Goal: Use online tool/utility: Utilize a website feature to perform a specific function

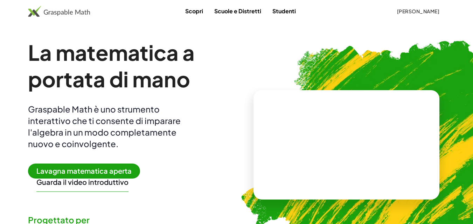
click at [36, 169] on span "Lavagna matematica aperta" at bounding box center [84, 171] width 112 height 15
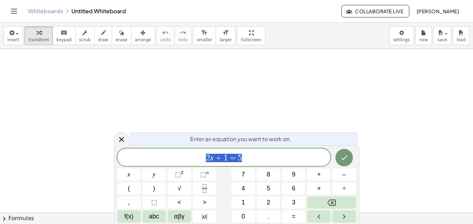
click at [126, 137] on icon at bounding box center [121, 139] width 8 height 8
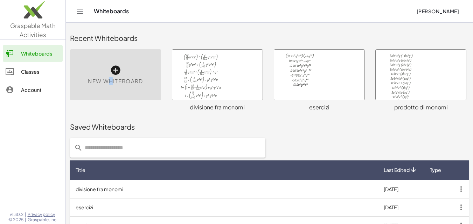
click at [112, 87] on div "New Whiteboard" at bounding box center [115, 74] width 91 height 51
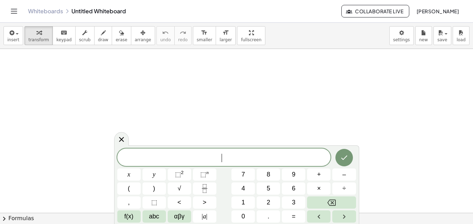
click at [115, 70] on div at bounding box center [236, 213] width 473 height 328
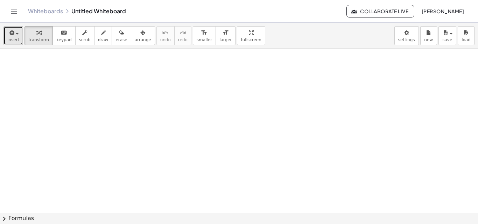
click at [14, 36] on div "button" at bounding box center [13, 32] width 12 height 8
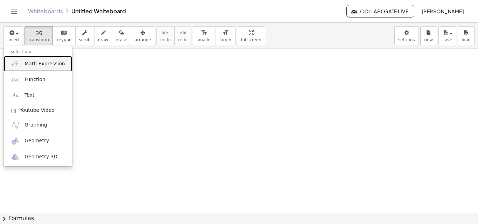
click at [30, 62] on span "Math Expression" at bounding box center [44, 64] width 40 height 7
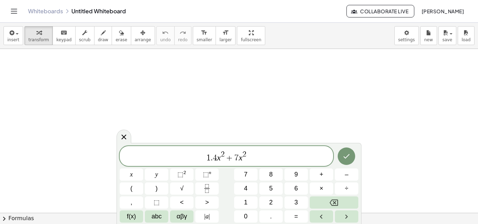
click at [209, 158] on span "1" at bounding box center [208, 158] width 4 height 8
click at [349, 151] on button "Done" at bounding box center [346, 156] width 17 height 17
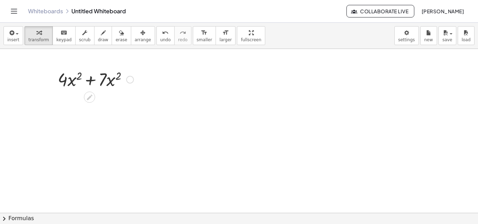
click at [88, 83] on div at bounding box center [95, 79] width 83 height 24
drag, startPoint x: 11, startPoint y: 45, endPoint x: 12, endPoint y: 39, distance: 6.0
click at [11, 42] on div "insert select one: Math Expression Function Text Youtube Video Graphing Geometr…" at bounding box center [239, 36] width 478 height 26
click at [12, 39] on span "insert" at bounding box center [13, 39] width 12 height 5
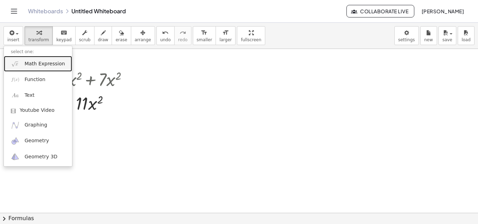
click at [22, 62] on link "Math Expression" at bounding box center [38, 64] width 68 height 16
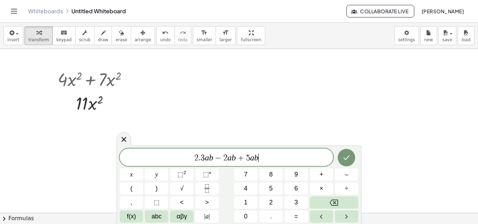
click at [204, 156] on span "2 . 3 a b − 2 a b + 5 a b ​" at bounding box center [226, 158] width 213 height 10
click at [202, 177] on button "⬚ n" at bounding box center [206, 175] width 23 height 12
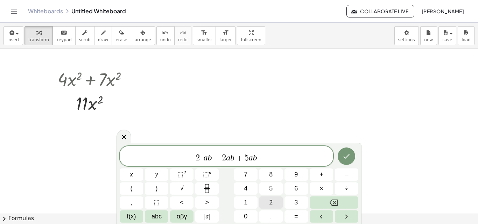
click at [265, 202] on button "2" at bounding box center [270, 203] width 23 height 12
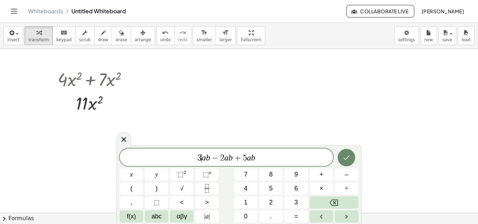
click at [341, 161] on button "Done" at bounding box center [346, 157] width 17 height 17
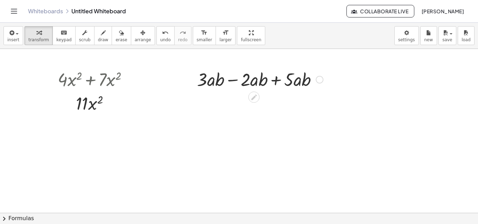
click at [231, 80] on div at bounding box center [260, 79] width 133 height 24
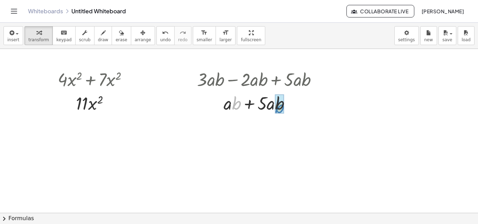
drag, startPoint x: 247, startPoint y: 106, endPoint x: 278, endPoint y: 108, distance: 30.8
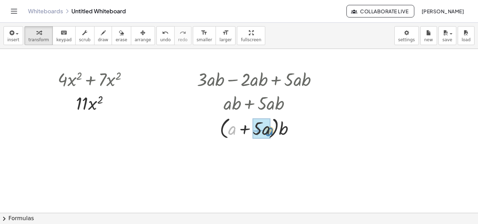
drag, startPoint x: 230, startPoint y: 130, endPoint x: 263, endPoint y: 131, distance: 33.6
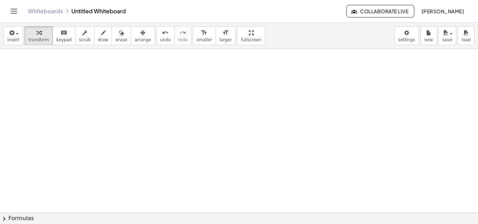
scroll to position [234, 0]
click at [12, 41] on span "insert" at bounding box center [13, 39] width 12 height 5
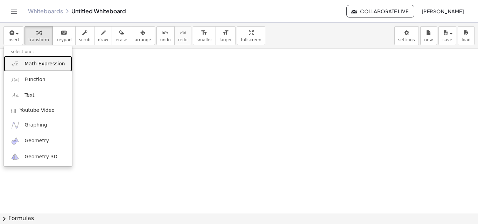
click at [22, 67] on link "Math Expression" at bounding box center [38, 64] width 68 height 16
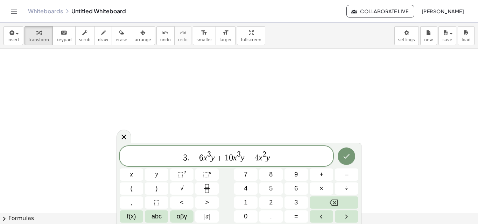
click at [189, 162] on span "3 . ​ − 6 x 3 y + 1 0 x 3 y − 4 x 2 y" at bounding box center [226, 156] width 213 height 13
click at [345, 150] on button "Done" at bounding box center [346, 156] width 17 height 17
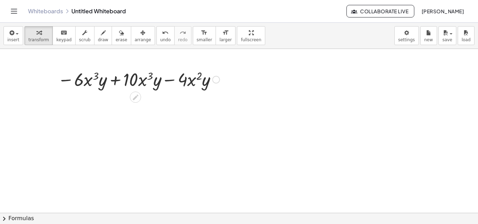
click at [116, 81] on div at bounding box center [138, 79] width 169 height 24
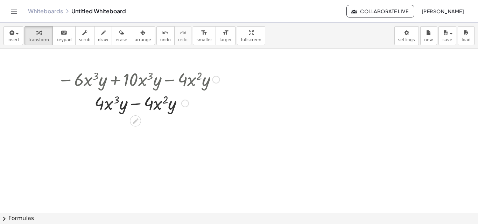
click at [136, 104] on div at bounding box center [138, 103] width 169 height 24
drag, startPoint x: 123, startPoint y: 108, endPoint x: 173, endPoint y: 115, distance: 50.4
click at [173, 115] on div "− · 6 · x 3 · y + · 10 · x 3 · y − · 4 · x 2 · y · y + · 4 · x 3 · x 3 · y − · …" at bounding box center [136, 90] width 178 height 51
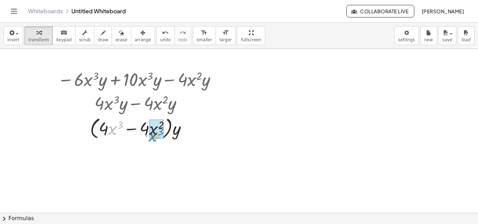
drag, startPoint x: 114, startPoint y: 132, endPoint x: 152, endPoint y: 138, distance: 38.3
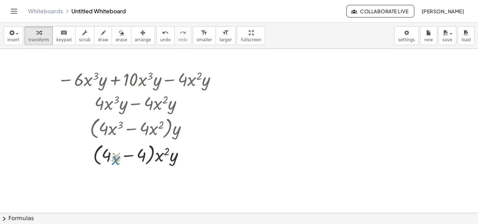
drag, startPoint x: 114, startPoint y: 157, endPoint x: 111, endPoint y: 161, distance: 5.2
click at [111, 161] on div at bounding box center [138, 154] width 169 height 27
click at [129, 157] on div at bounding box center [138, 154] width 169 height 27
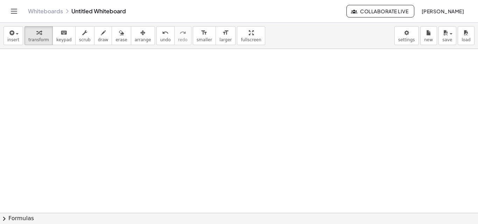
scroll to position [433, 0]
click at [18, 40] on button "insert" at bounding box center [13, 35] width 20 height 19
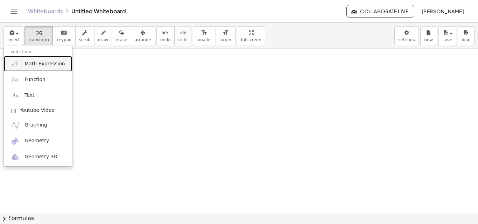
click at [51, 66] on span "Math Expression" at bounding box center [44, 64] width 40 height 7
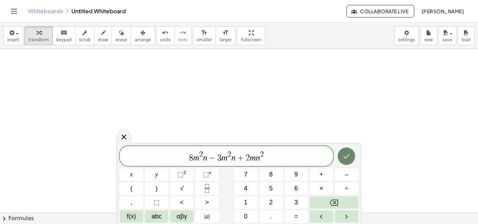
click at [347, 159] on icon "Done" at bounding box center [346, 156] width 8 height 8
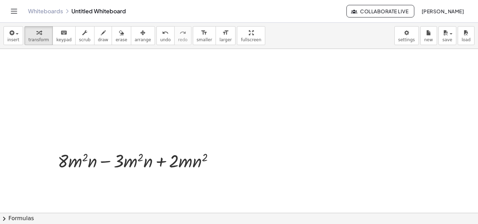
scroll to position [398, 0]
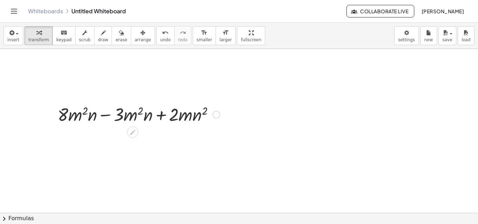
click at [102, 115] on div at bounding box center [138, 114] width 169 height 24
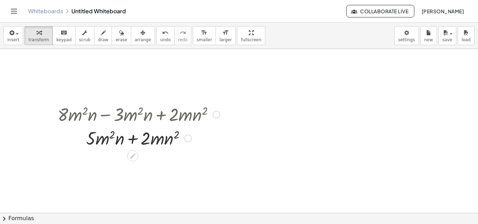
click at [134, 141] on div at bounding box center [138, 138] width 169 height 24
drag, startPoint x: 103, startPoint y: 138, endPoint x: 154, endPoint y: 136, distance: 50.4
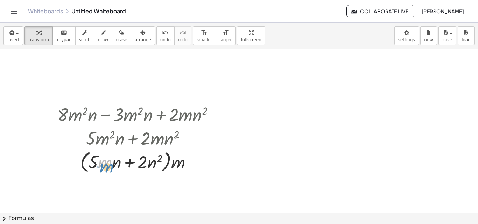
drag, startPoint x: 106, startPoint y: 161, endPoint x: 106, endPoint y: 166, distance: 4.2
click at [106, 166] on div at bounding box center [138, 161] width 169 height 27
drag, startPoint x: 114, startPoint y: 163, endPoint x: 151, endPoint y: 166, distance: 36.8
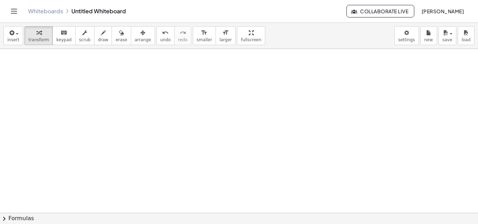
scroll to position [761, 0]
click at [20, 32] on button "insert" at bounding box center [13, 35] width 20 height 19
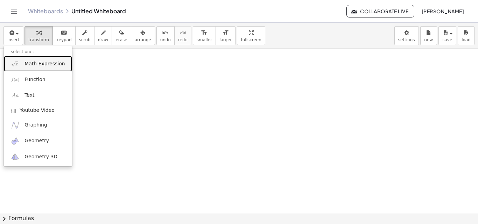
click at [40, 64] on span "Math Expression" at bounding box center [44, 64] width 40 height 7
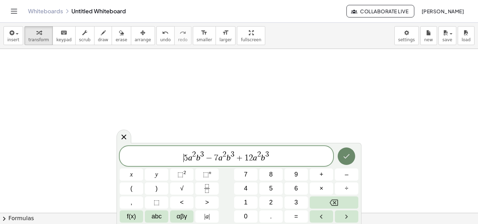
click at [344, 158] on icon "Done" at bounding box center [346, 156] width 8 height 8
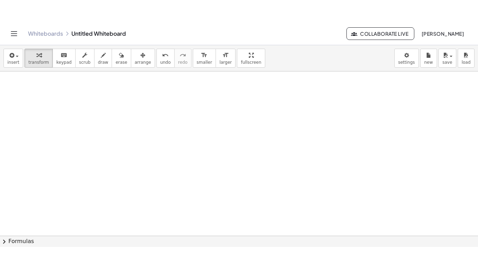
scroll to position [691, 0]
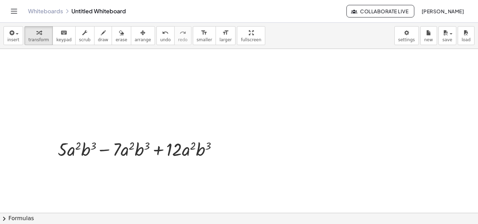
drag, startPoint x: 228, startPoint y: 36, endPoint x: 230, endPoint y: 68, distance: 31.5
click at [229, 67] on div "insert select one: Math Expression Function Text Youtube Video Graphing Geometr…" at bounding box center [239, 124] width 478 height 202
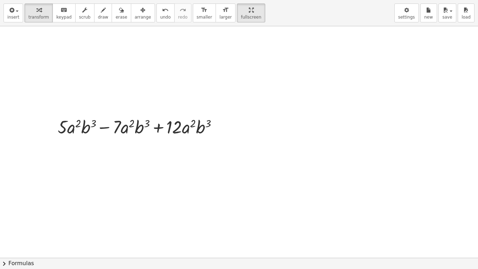
click at [135, 11] on div "button" at bounding box center [143, 10] width 16 height 8
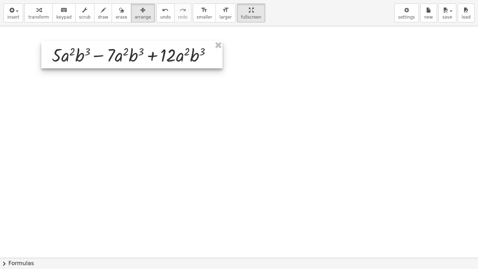
drag, startPoint x: 141, startPoint y: 119, endPoint x: 135, endPoint y: 43, distance: 76.1
click at [135, 44] on div at bounding box center [131, 54] width 181 height 27
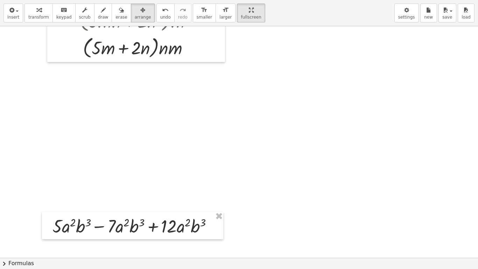
scroll to position [551, 0]
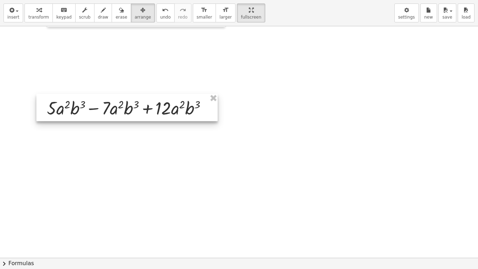
drag, startPoint x: 138, startPoint y: 187, endPoint x: 133, endPoint y: 103, distance: 84.1
click at [133, 103] on div at bounding box center [126, 107] width 181 height 27
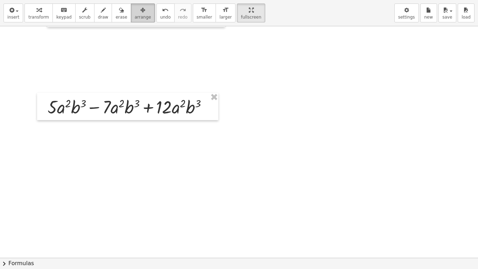
click at [136, 17] on span "arrange" at bounding box center [143, 17] width 16 height 5
click at [234, 0] on html "Graspable Math Activities Whiteboards Classes Account v1.30.2 | Privacy policy …" at bounding box center [239, 134] width 478 height 269
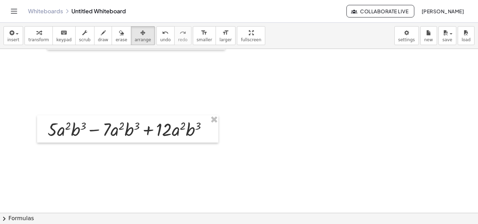
click at [238, 63] on div "insert select one: Math Expression Function Text Youtube Video Graphing Geometr…" at bounding box center [239, 124] width 478 height 202
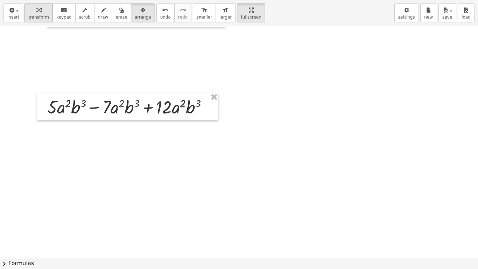
click at [38, 15] on span "transform" at bounding box center [38, 17] width 21 height 5
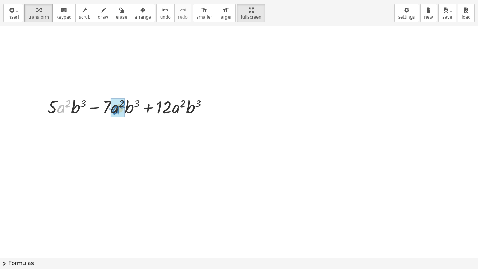
drag, startPoint x: 62, startPoint y: 111, endPoint x: 119, endPoint y: 113, distance: 57.8
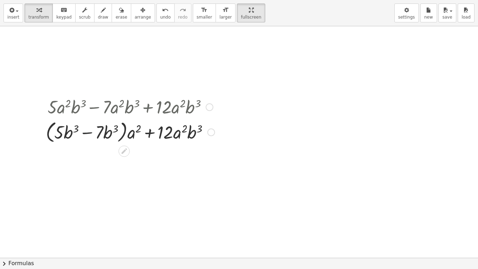
click at [84, 130] on div at bounding box center [130, 131] width 176 height 27
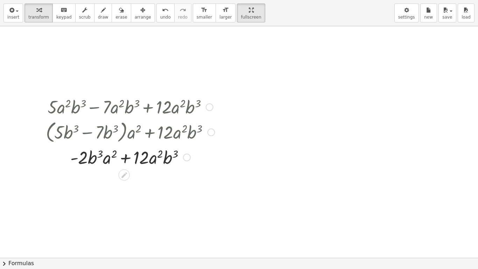
scroll to position [586, 0]
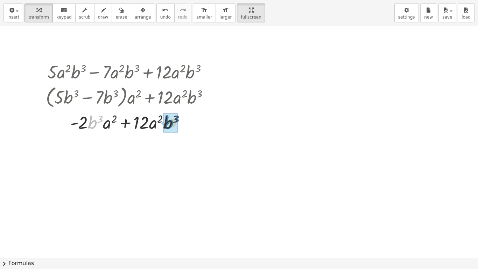
drag, startPoint x: 97, startPoint y: 124, endPoint x: 174, endPoint y: 125, distance: 76.6
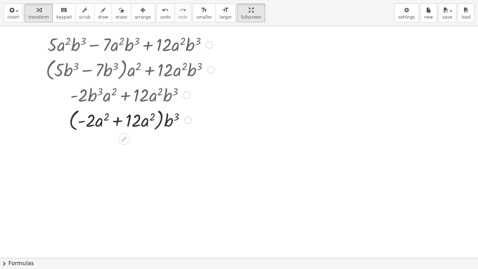
scroll to position [621, 0]
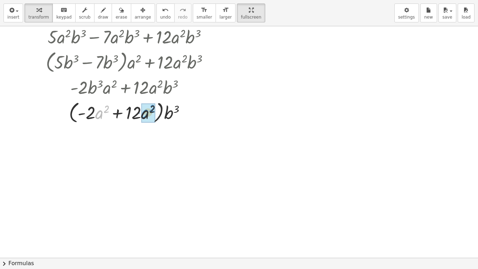
drag, startPoint x: 98, startPoint y: 117, endPoint x: 143, endPoint y: 117, distance: 45.5
click at [106, 111] on div at bounding box center [130, 112] width 176 height 27
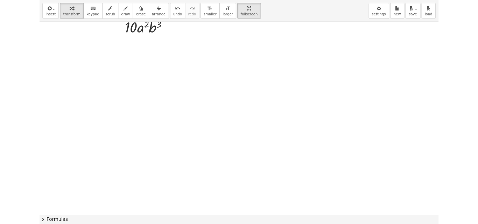
scroll to position [753, 0]
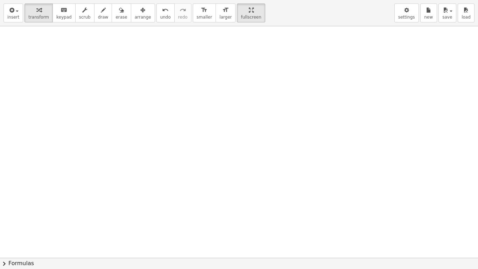
drag, startPoint x: 234, startPoint y: 6, endPoint x: 234, endPoint y: -25, distance: 30.4
click at [234, 0] on html "Graspable Math Activities Whiteboards Classes Account v1.30.2 | Privacy policy …" at bounding box center [239, 134] width 478 height 269
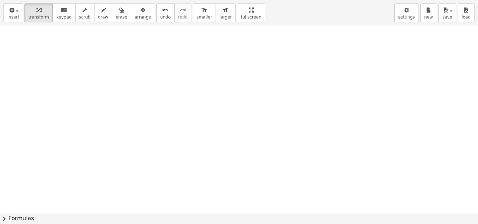
scroll to position [821, 0]
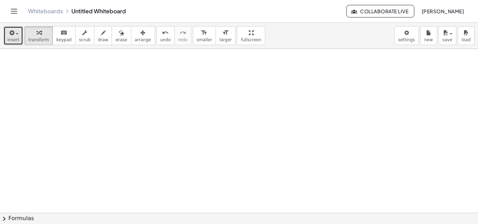
click at [13, 37] on icon "button" at bounding box center [11, 33] width 6 height 8
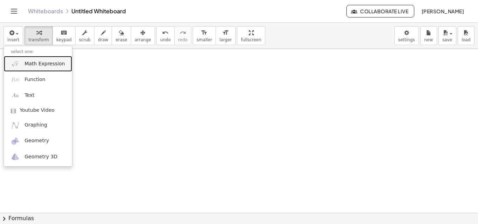
click at [21, 60] on link "Math Expression" at bounding box center [38, 64] width 68 height 16
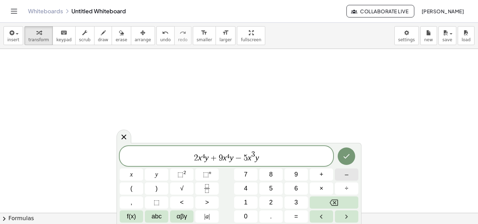
click at [345, 175] on span "–" at bounding box center [346, 174] width 3 height 9
click at [344, 158] on icon "Done" at bounding box center [346, 156] width 8 height 8
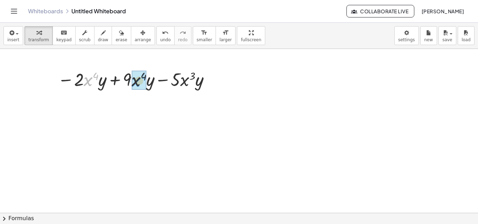
drag, startPoint x: 89, startPoint y: 81, endPoint x: 138, endPoint y: 82, distance: 48.3
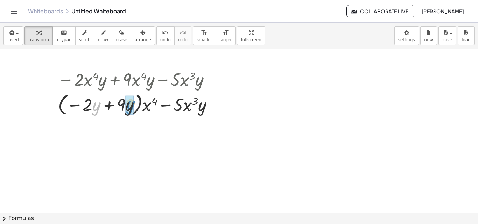
drag, startPoint x: 97, startPoint y: 111, endPoint x: 131, endPoint y: 110, distance: 34.0
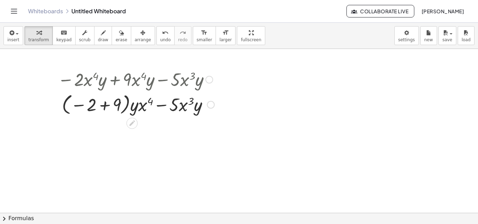
scroll to position [856, 0]
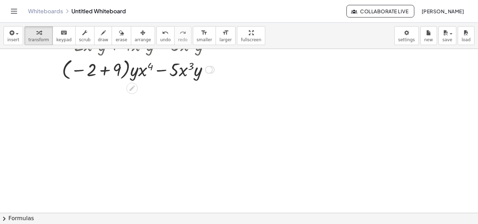
click at [105, 69] on div at bounding box center [135, 69] width 163 height 26
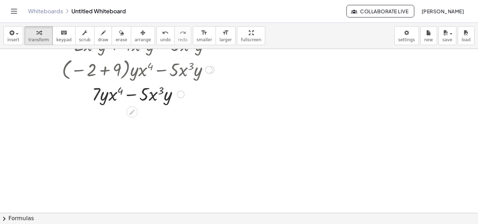
click at [129, 94] on div at bounding box center [135, 94] width 163 height 24
drag, startPoint x: 104, startPoint y: 93, endPoint x: 174, endPoint y: 91, distance: 69.3
click at [174, 91] on div at bounding box center [135, 94] width 163 height 24
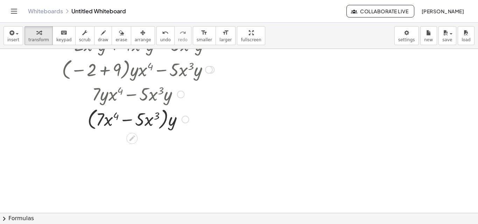
click at [125, 117] on div at bounding box center [135, 119] width 163 height 27
click at [125, 120] on div at bounding box center [135, 119] width 163 height 27
drag, startPoint x: 125, startPoint y: 120, endPoint x: 153, endPoint y: 125, distance: 28.5
click at [138, 121] on div at bounding box center [135, 119] width 163 height 27
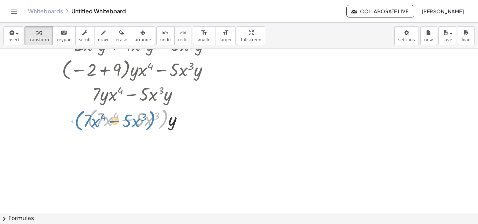
drag, startPoint x: 168, startPoint y: 121, endPoint x: 155, endPoint y: 122, distance: 13.0
click at [155, 122] on div at bounding box center [135, 119] width 163 height 27
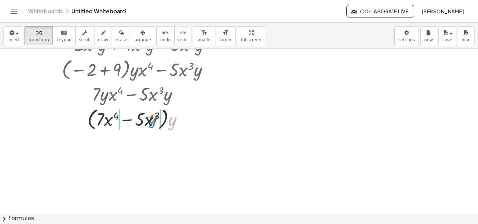
drag, startPoint x: 173, startPoint y: 124, endPoint x: 154, endPoint y: 122, distance: 19.4
click at [154, 122] on div at bounding box center [135, 119] width 163 height 27
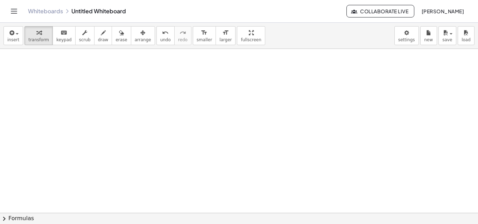
scroll to position [1125, 0]
click at [15, 41] on span "insert" at bounding box center [13, 39] width 12 height 5
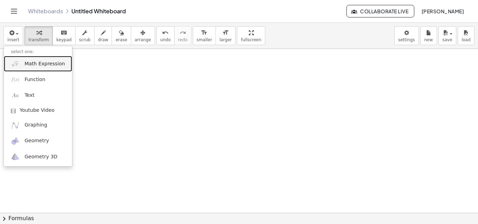
click at [28, 69] on link "Math Expression" at bounding box center [38, 64] width 68 height 16
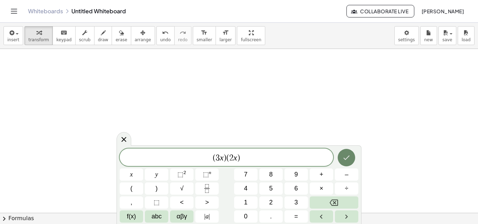
click at [348, 157] on icon "Done" at bounding box center [347, 158] width 6 height 5
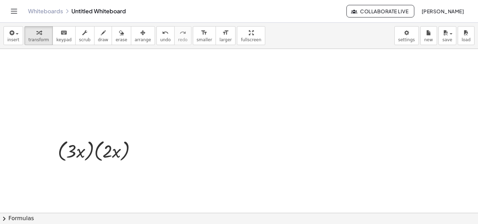
scroll to position [1055, 0]
click at [135, 37] on span "arrange" at bounding box center [143, 39] width 16 height 5
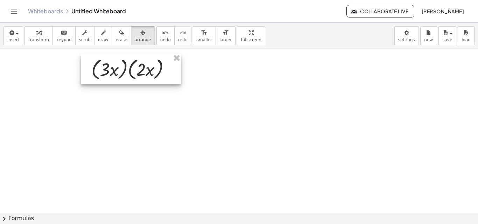
click at [132, 72] on div at bounding box center [131, 69] width 100 height 30
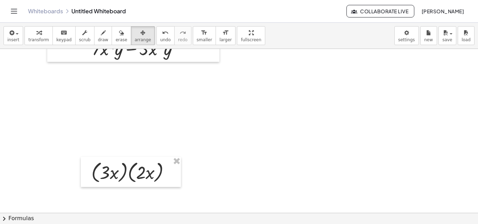
scroll to position [950, 0]
click at [37, 31] on icon "button" at bounding box center [38, 33] width 5 height 8
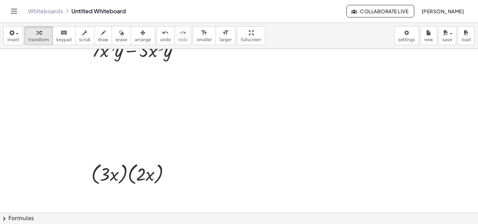
scroll to position [1020, 0]
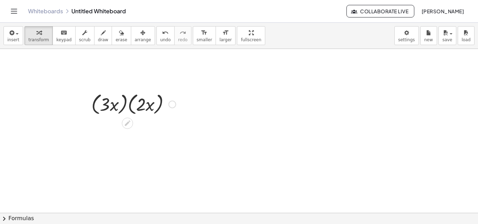
click at [120, 112] on div at bounding box center [133, 104] width 91 height 27
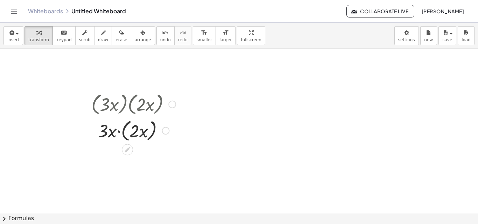
click at [126, 137] on div at bounding box center [133, 130] width 91 height 27
drag, startPoint x: 116, startPoint y: 132, endPoint x: 133, endPoint y: 134, distance: 17.0
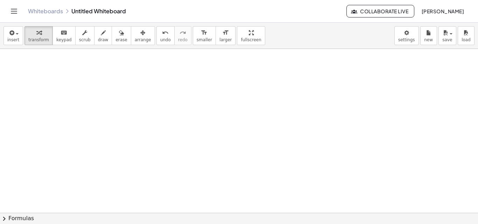
scroll to position [1278, 0]
click at [11, 35] on icon "button" at bounding box center [11, 33] width 6 height 8
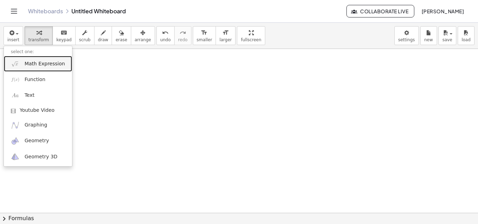
click at [32, 64] on span "Math Expression" at bounding box center [44, 64] width 40 height 7
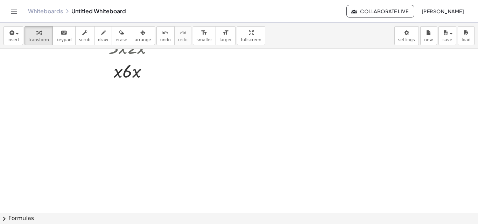
scroll to position [1138, 0]
click at [137, 34] on div "button" at bounding box center [143, 32] width 16 height 8
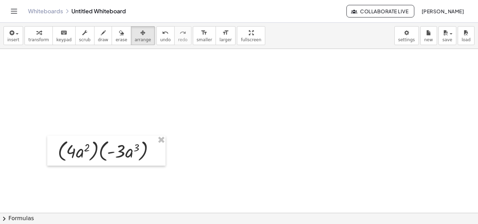
scroll to position [1208, 0]
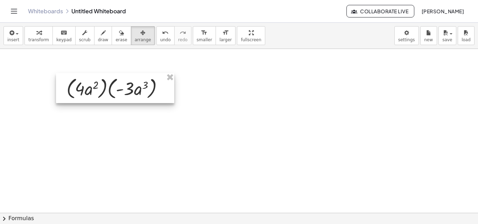
drag, startPoint x: 127, startPoint y: 149, endPoint x: 136, endPoint y: 86, distance: 64.3
click at [136, 86] on div at bounding box center [115, 88] width 118 height 30
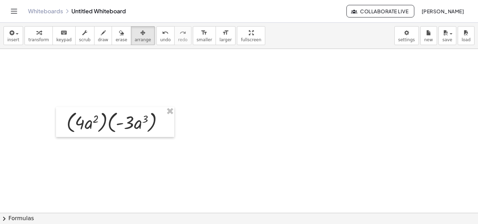
scroll to position [1173, 0]
click at [43, 34] on div "button" at bounding box center [38, 32] width 21 height 8
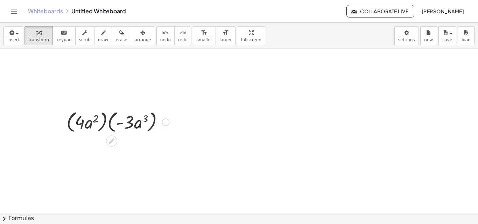
click at [102, 125] on div at bounding box center [118, 121] width 110 height 27
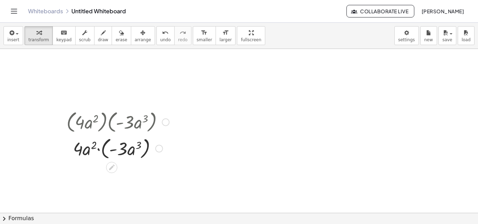
click at [103, 148] on div at bounding box center [118, 148] width 110 height 27
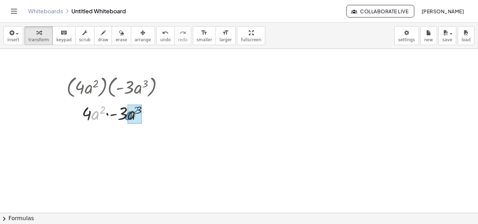
drag, startPoint x: 95, startPoint y: 114, endPoint x: 129, endPoint y: 114, distance: 33.9
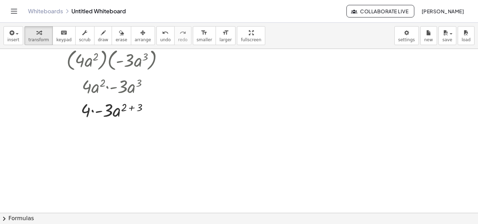
scroll to position [1243, 0]
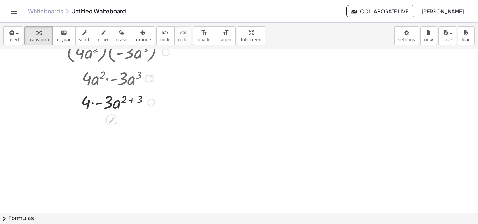
click at [131, 100] on div at bounding box center [118, 102] width 110 height 24
click at [101, 128] on div at bounding box center [118, 126] width 110 height 24
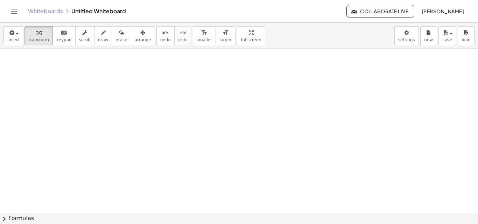
scroll to position [1477, 0]
click at [12, 37] on icon "button" at bounding box center [11, 33] width 6 height 8
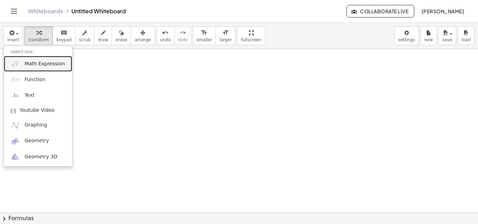
click at [49, 68] on link "Math Expression" at bounding box center [38, 64] width 68 height 16
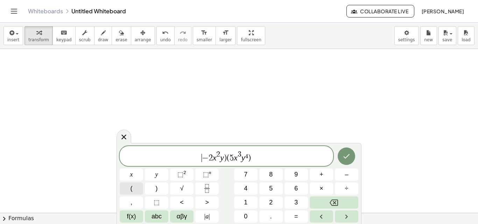
click at [137, 190] on button "(" at bounding box center [131, 189] width 23 height 12
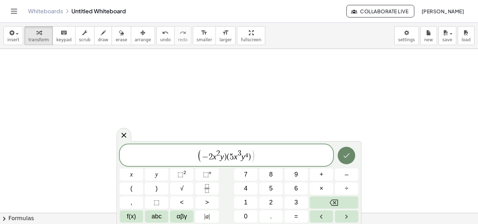
click at [346, 156] on icon "Done" at bounding box center [346, 156] width 8 height 8
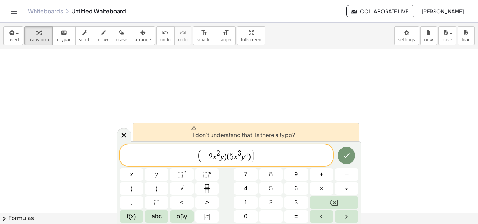
click at [258, 156] on span "( ​ − 2 x 2 y ) ( 5 x 3 y ⁴ ) )" at bounding box center [226, 156] width 213 height 14
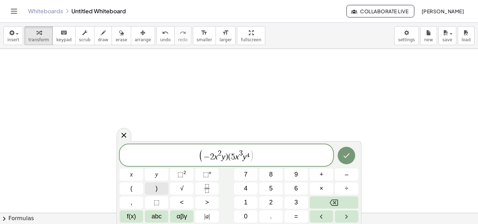
click at [150, 190] on button ")" at bounding box center [156, 189] width 23 height 12
click at [231, 159] on span "− 2 x 2 y ) ( ​ 5 x 3 y ⁴" at bounding box center [226, 155] width 47 height 11
click at [128, 190] on button "(" at bounding box center [131, 189] width 23 height 12
click at [225, 155] on span "− 2 x 2 y ) ( ​ 5 x 3 y ⁴ )" at bounding box center [226, 154] width 52 height 13
click at [161, 188] on button ")" at bounding box center [156, 189] width 23 height 12
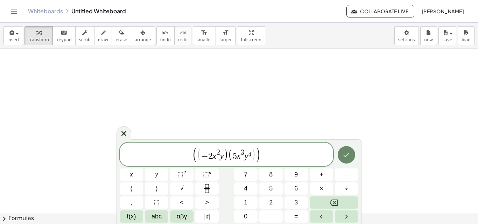
click at [350, 151] on icon "Done" at bounding box center [346, 155] width 8 height 8
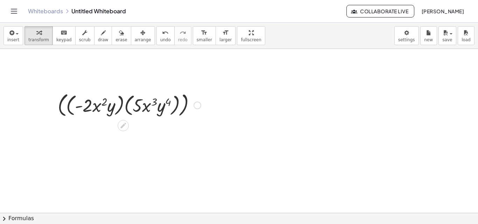
scroll to position [1442, 0]
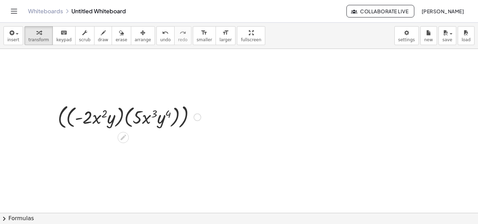
click at [61, 125] on div at bounding box center [129, 116] width 150 height 29
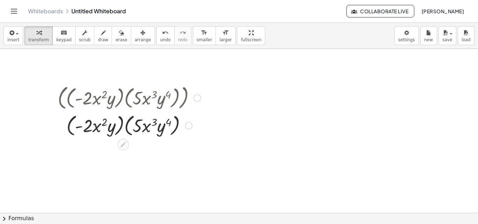
scroll to position [1477, 0]
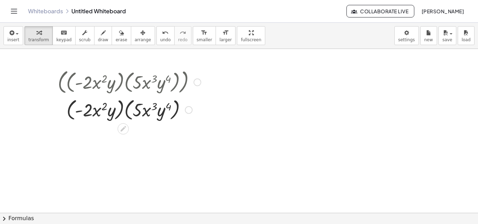
click at [72, 118] on div at bounding box center [129, 109] width 150 height 27
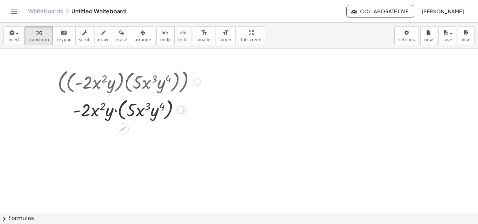
click at [121, 118] on div at bounding box center [129, 109] width 150 height 27
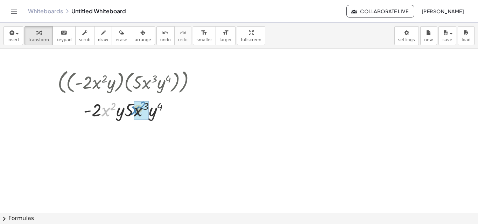
drag, startPoint x: 104, startPoint y: 114, endPoint x: 134, endPoint y: 113, distance: 29.4
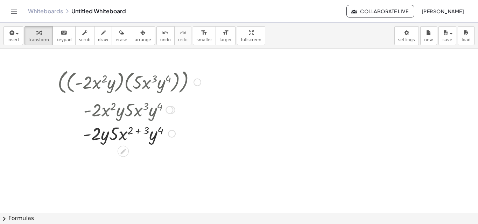
click at [138, 131] on div at bounding box center [129, 133] width 150 height 24
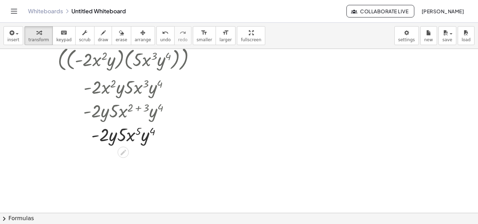
scroll to position [1512, 0]
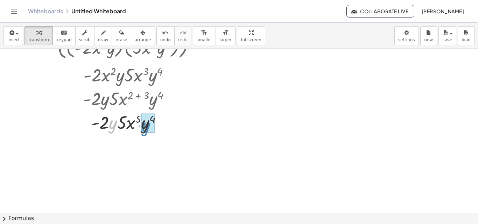
drag, startPoint x: 113, startPoint y: 127, endPoint x: 146, endPoint y: 130, distance: 33.0
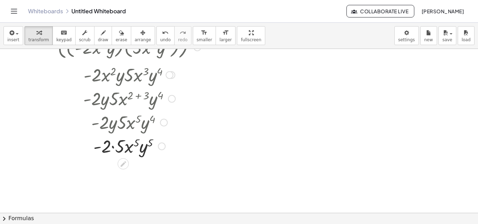
click at [112, 148] on div at bounding box center [129, 146] width 150 height 24
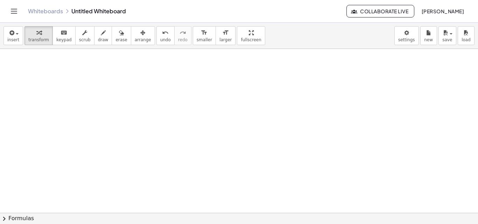
scroll to position [1805, 0]
click at [8, 33] on icon "button" at bounding box center [11, 33] width 6 height 8
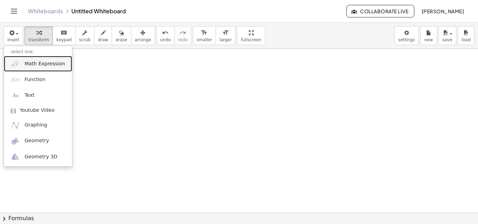
click at [31, 61] on span "Math Expression" at bounding box center [44, 64] width 40 height 7
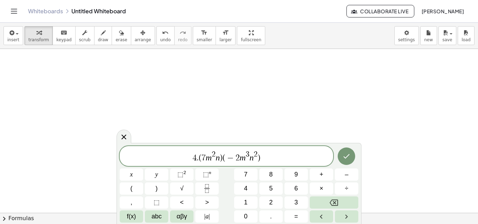
click at [198, 156] on span "4 . ( 7 m 2 n ) ( − 2 m 3 n 2 ) ​" at bounding box center [226, 156] width 213 height 13
click at [348, 155] on icon "Done" at bounding box center [346, 156] width 8 height 8
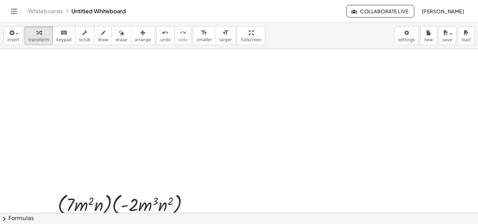
scroll to position [1735, 0]
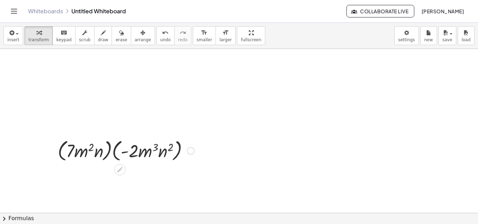
click at [62, 157] on div at bounding box center [125, 150] width 143 height 27
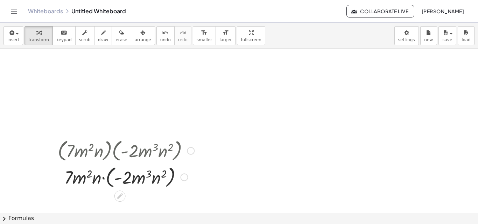
click at [108, 185] on div at bounding box center [125, 177] width 143 height 27
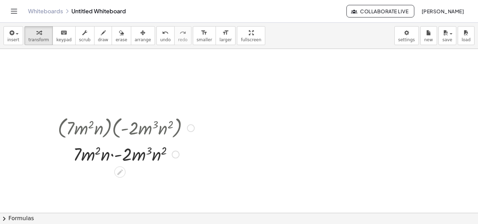
scroll to position [1770, 0]
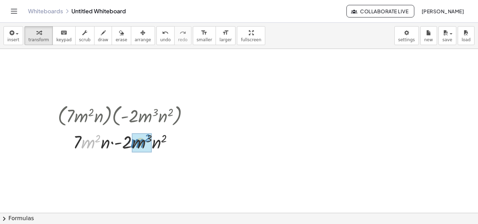
drag, startPoint x: 86, startPoint y: 147, endPoint x: 136, endPoint y: 146, distance: 49.7
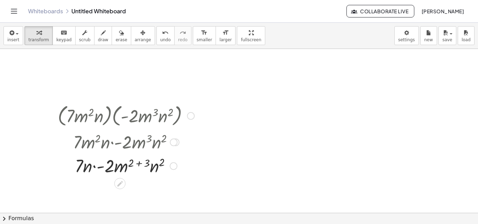
click at [138, 163] on div at bounding box center [125, 166] width 143 height 24
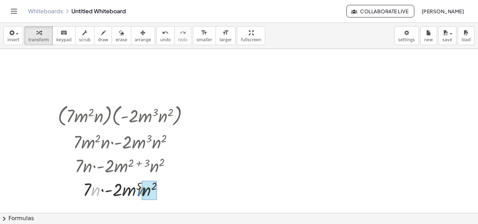
drag, startPoint x: 99, startPoint y: 190, endPoint x: 145, endPoint y: 190, distance: 46.2
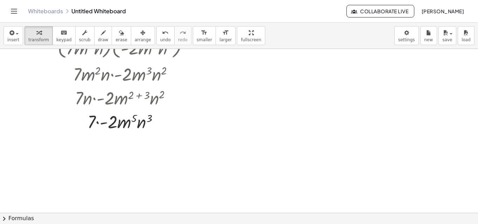
scroll to position [1840, 0]
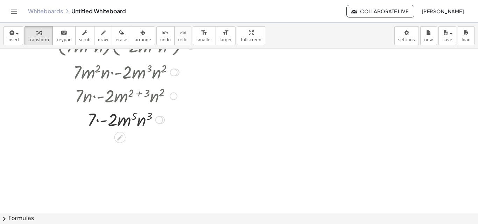
click at [96, 121] on div at bounding box center [125, 119] width 143 height 24
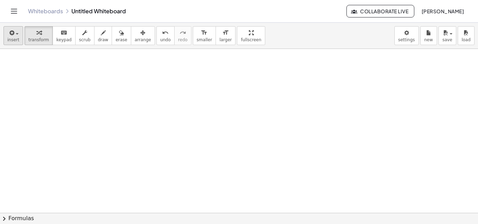
scroll to position [2134, 0]
click at [20, 41] on button "insert" at bounding box center [13, 35] width 20 height 19
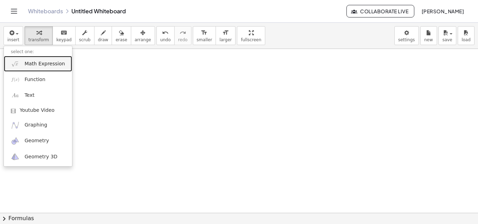
click at [48, 65] on span "Math Expression" at bounding box center [44, 64] width 40 height 7
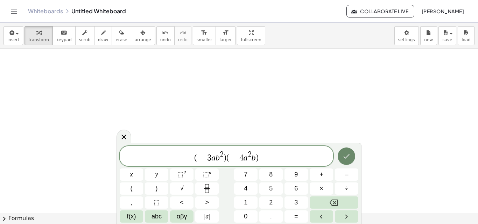
click at [345, 160] on icon "Done" at bounding box center [346, 156] width 8 height 8
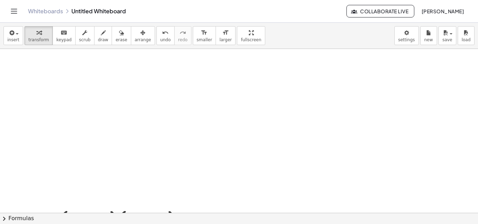
scroll to position [2029, 0]
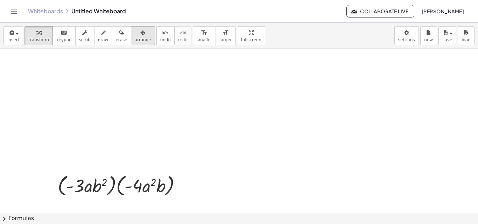
click at [135, 35] on div "button" at bounding box center [143, 32] width 16 height 8
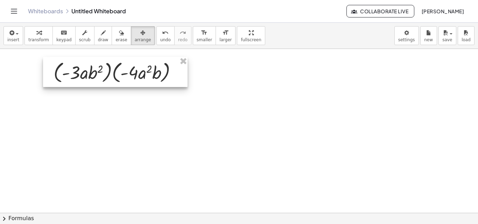
drag, startPoint x: 105, startPoint y: 174, endPoint x: 101, endPoint y: 61, distance: 113.5
click at [101, 61] on div at bounding box center [115, 72] width 145 height 30
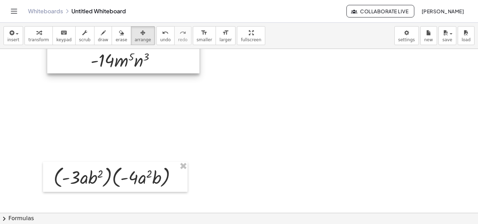
scroll to position [1959, 0]
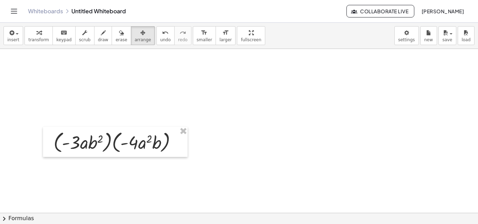
click at [29, 40] on span "transform" at bounding box center [38, 39] width 21 height 5
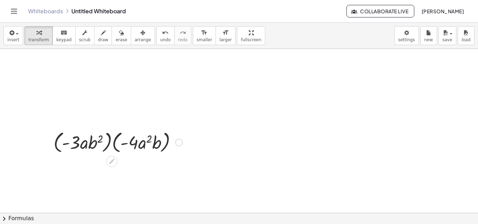
click at [57, 150] on div at bounding box center [118, 142] width 136 height 27
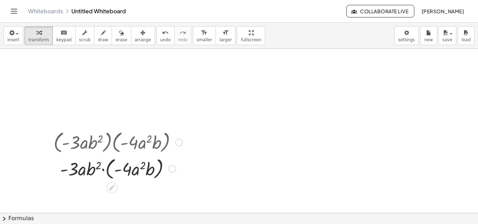
click at [106, 170] on div at bounding box center [118, 168] width 136 height 27
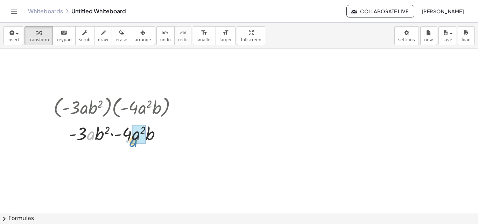
drag, startPoint x: 89, startPoint y: 138, endPoint x: 132, endPoint y: 145, distance: 42.9
click at [132, 145] on div at bounding box center [118, 133] width 136 height 24
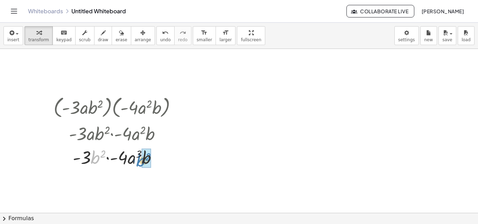
drag, startPoint x: 93, startPoint y: 159, endPoint x: 139, endPoint y: 162, distance: 45.6
click at [139, 162] on div at bounding box center [118, 157] width 136 height 24
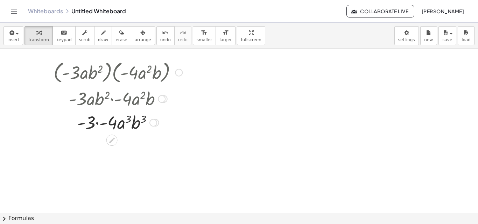
click at [100, 123] on div at bounding box center [118, 122] width 136 height 24
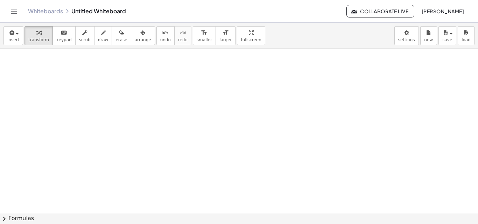
scroll to position [2298, 0]
click at [11, 38] on span "insert" at bounding box center [13, 39] width 12 height 5
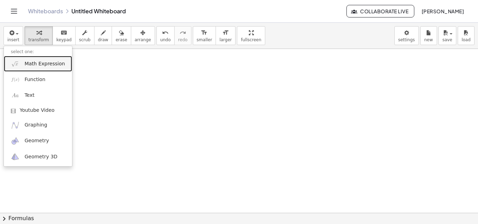
click at [26, 63] on span "Math Expression" at bounding box center [44, 64] width 40 height 7
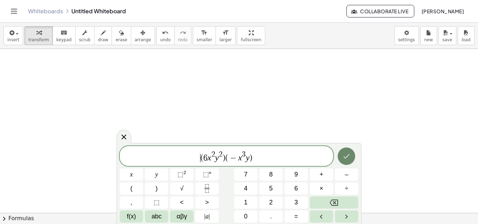
click at [347, 153] on icon "Done" at bounding box center [346, 156] width 8 height 8
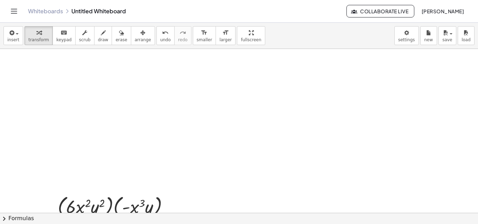
scroll to position [2123, 0]
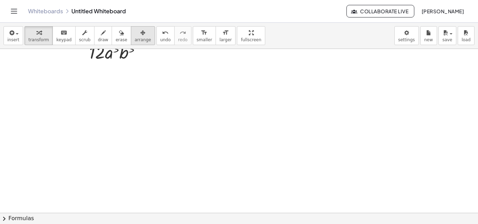
click at [140, 32] on icon "button" at bounding box center [142, 33] width 5 height 8
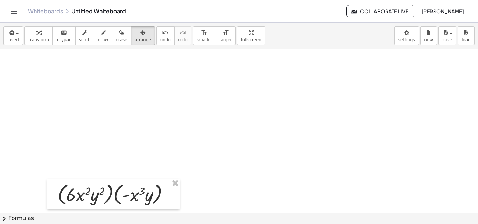
scroll to position [2193, 0]
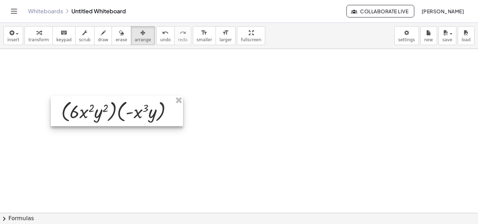
drag, startPoint x: 122, startPoint y: 192, endPoint x: 127, endPoint y: 116, distance: 76.4
click at [127, 116] on div at bounding box center [117, 111] width 132 height 30
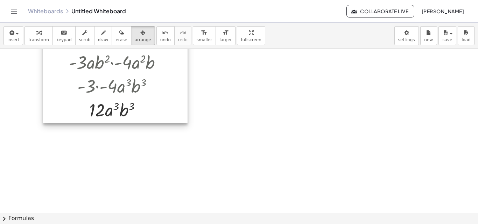
scroll to position [2053, 0]
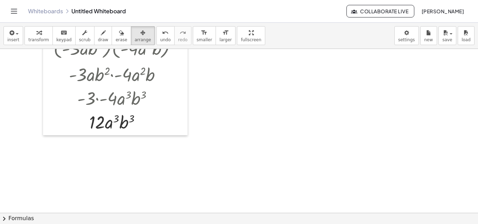
drag, startPoint x: 31, startPoint y: 36, endPoint x: 49, endPoint y: 118, distance: 83.5
click at [30, 36] on div "button" at bounding box center [38, 32] width 21 height 8
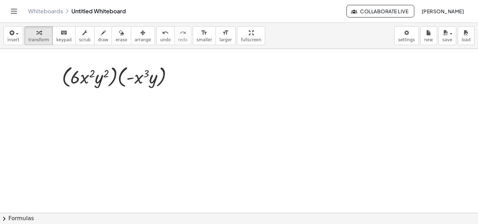
scroll to position [2228, 0]
click at [68, 83] on div at bounding box center [120, 74] width 124 height 27
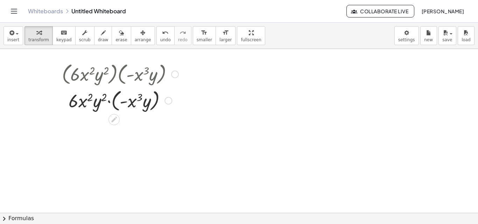
click at [113, 106] on div at bounding box center [120, 100] width 124 height 27
drag, startPoint x: 105, startPoint y: 104, endPoint x: 145, endPoint y: 105, distance: 39.9
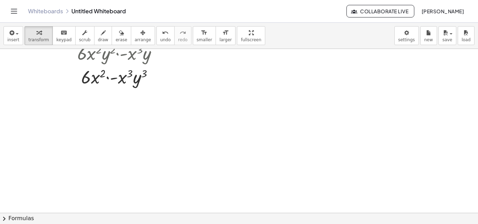
scroll to position [2263, 0]
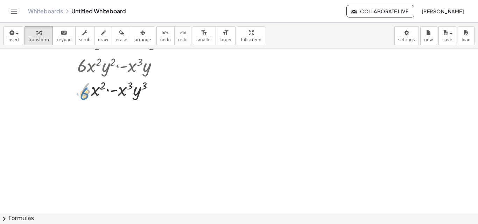
drag, startPoint x: 91, startPoint y: 91, endPoint x: 89, endPoint y: 95, distance: 4.5
click at [89, 95] on div at bounding box center [120, 89] width 124 height 24
drag, startPoint x: 95, startPoint y: 93, endPoint x: 125, endPoint y: 94, distance: 29.4
click at [121, 86] on div at bounding box center [120, 89] width 124 height 24
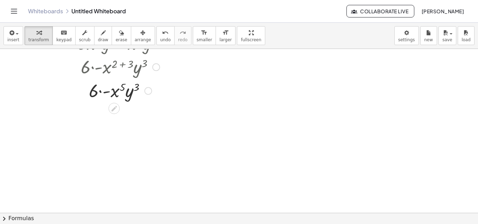
scroll to position [2298, 0]
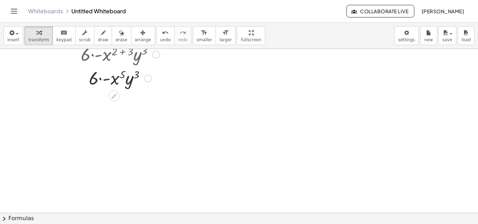
click at [100, 79] on div at bounding box center [120, 78] width 124 height 24
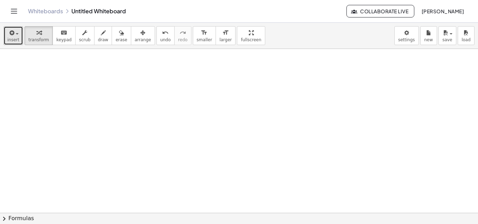
click at [17, 34] on span "button" at bounding box center [17, 33] width 3 height 1
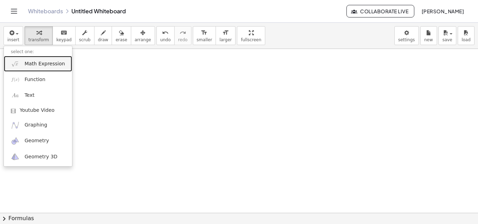
click at [31, 63] on span "Math Expression" at bounding box center [44, 64] width 40 height 7
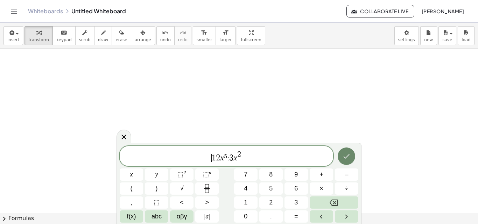
click at [345, 152] on button "Done" at bounding box center [346, 156] width 17 height 17
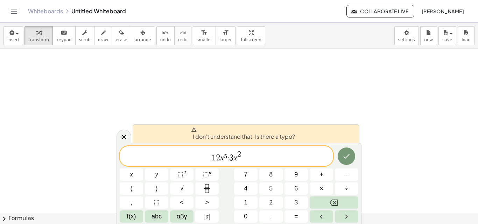
click at [229, 158] on span "​ 1 2 x ⁵ : 3 x 2" at bounding box center [226, 156] width 213 height 13
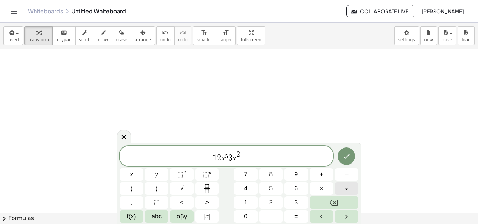
click at [349, 191] on button "÷" at bounding box center [346, 189] width 23 height 12
click at [347, 156] on icon "Done" at bounding box center [346, 156] width 8 height 8
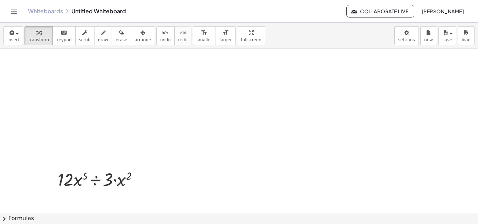
scroll to position [2497, 0]
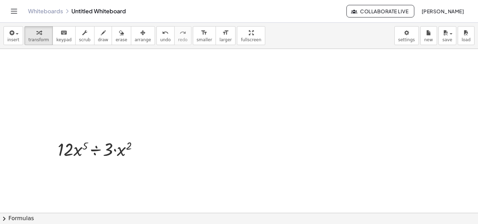
click at [140, 36] on icon "button" at bounding box center [142, 33] width 5 height 8
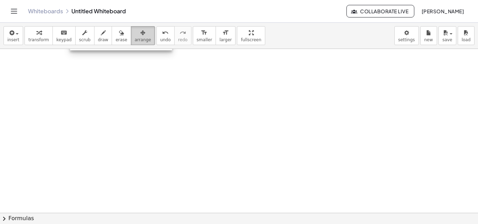
drag, startPoint x: 98, startPoint y: 149, endPoint x: 120, endPoint y: 37, distance: 114.6
click at [120, 37] on div "insert select one: Math Expression Function Text Youtube Video Graphing Geometr…" at bounding box center [239, 124] width 478 height 202
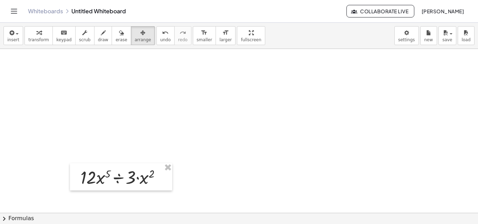
scroll to position [2357, 0]
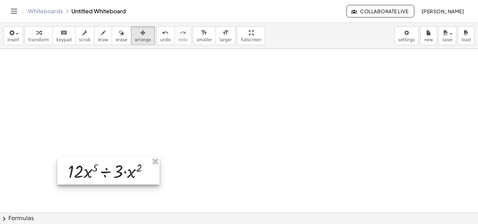
drag, startPoint x: 127, startPoint y: 166, endPoint x: 115, endPoint y: 160, distance: 13.9
click at [115, 160] on div at bounding box center [108, 170] width 102 height 27
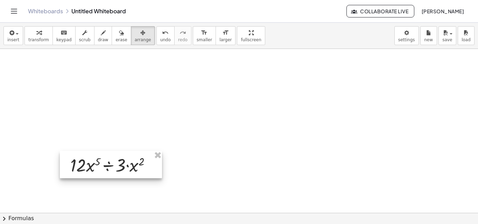
drag, startPoint x: 117, startPoint y: 159, endPoint x: 118, endPoint y: 154, distance: 5.4
click at [118, 154] on div at bounding box center [111, 164] width 102 height 27
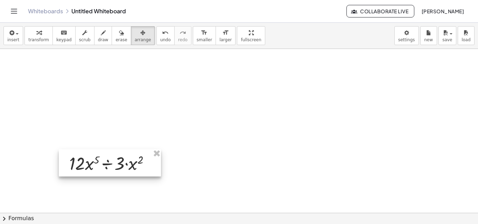
click at [117, 151] on div at bounding box center [110, 162] width 102 height 27
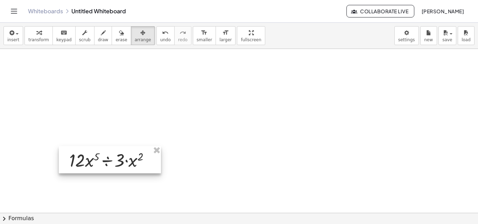
click at [117, 148] on div at bounding box center [110, 159] width 102 height 27
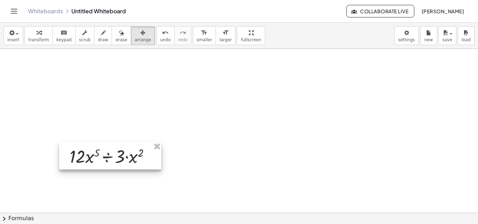
drag, startPoint x: 118, startPoint y: 155, endPoint x: 119, endPoint y: 151, distance: 3.9
click at [119, 151] on div at bounding box center [110, 155] width 102 height 27
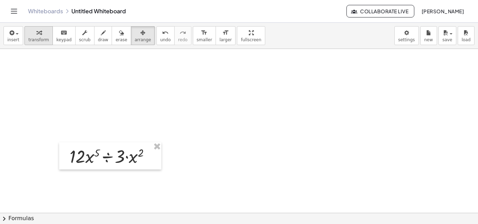
click at [42, 36] on div "button" at bounding box center [38, 32] width 21 height 8
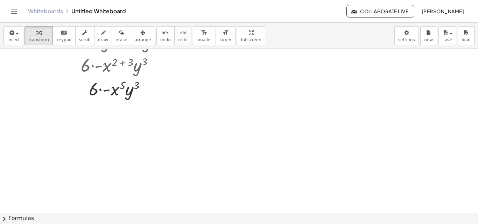
scroll to position [2427, 0]
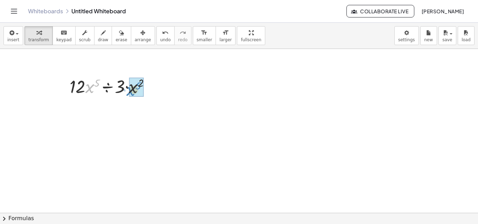
drag, startPoint x: 86, startPoint y: 90, endPoint x: 129, endPoint y: 91, distance: 42.7
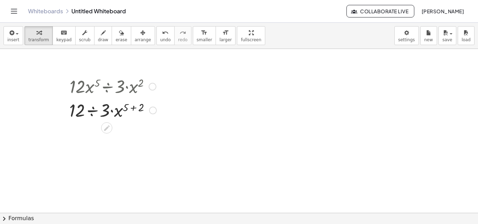
click at [133, 109] on div at bounding box center [113, 110] width 94 height 24
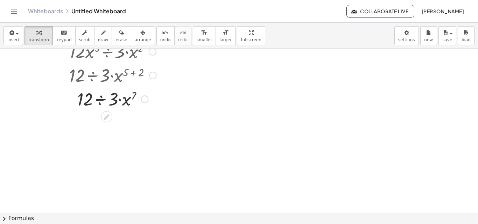
click at [102, 98] on div at bounding box center [113, 99] width 94 height 24
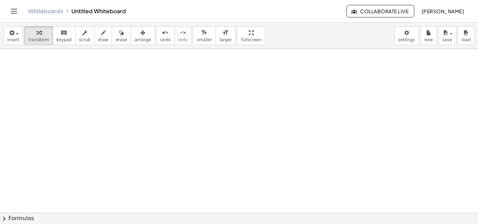
scroll to position [2626, 0]
click at [13, 28] on div "button" at bounding box center [13, 32] width 12 height 8
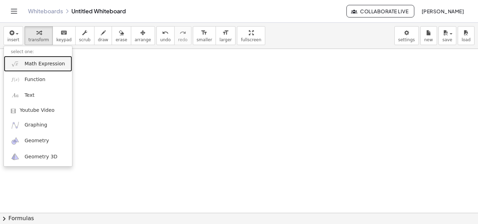
click at [38, 70] on link "Math Expression" at bounding box center [38, 64] width 68 height 16
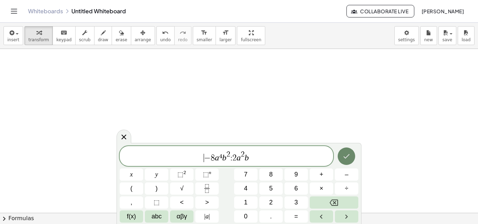
click at [348, 161] on button "Done" at bounding box center [346, 156] width 17 height 17
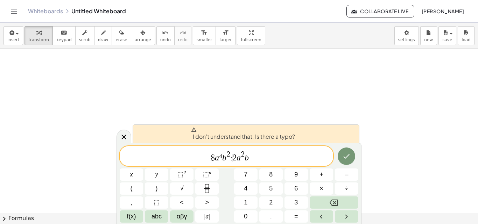
click at [234, 158] on span "2" at bounding box center [234, 158] width 4 height 8
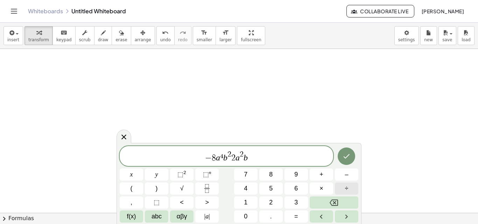
click at [344, 189] on button "÷" at bounding box center [346, 189] width 23 height 12
click at [347, 160] on icon "Done" at bounding box center [346, 156] width 8 height 8
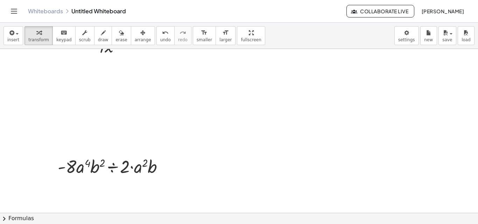
scroll to position [2591, 0]
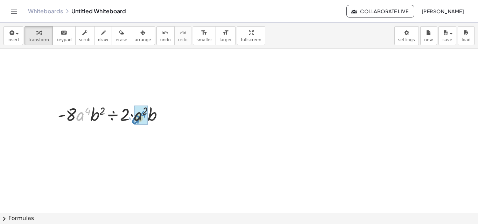
drag, startPoint x: 83, startPoint y: 117, endPoint x: 138, endPoint y: 120, distance: 55.7
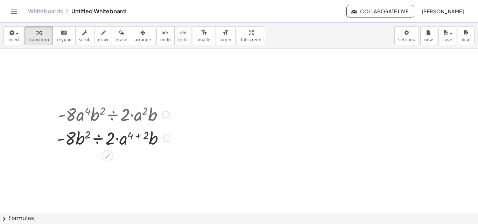
click at [137, 136] on div at bounding box center [114, 138] width 120 height 24
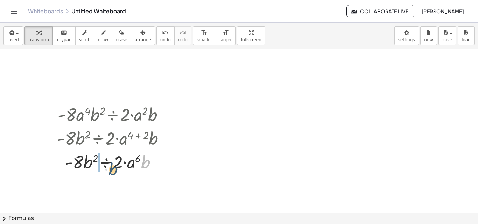
drag, startPoint x: 146, startPoint y: 162, endPoint x: 90, endPoint y: 166, distance: 56.8
click at [105, 170] on div at bounding box center [114, 162] width 120 height 24
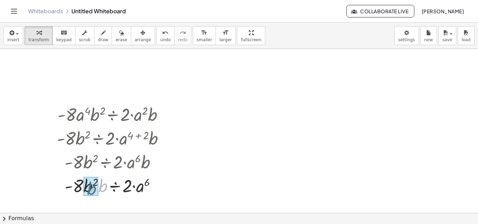
drag, startPoint x: 105, startPoint y: 183, endPoint x: 93, endPoint y: 185, distance: 11.5
drag, startPoint x: 89, startPoint y: 188, endPoint x: 142, endPoint y: 194, distance: 53.2
click at [144, 193] on div at bounding box center [114, 186] width 120 height 24
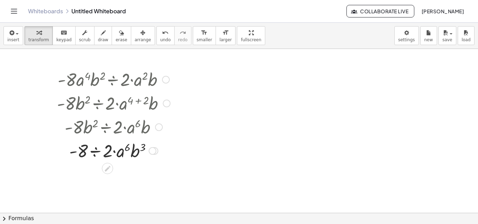
click at [95, 153] on div at bounding box center [114, 151] width 120 height 24
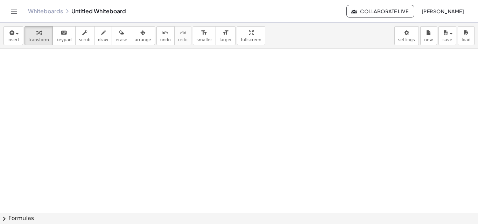
scroll to position [2790, 0]
